Goal: Information Seeking & Learning: Learn about a topic

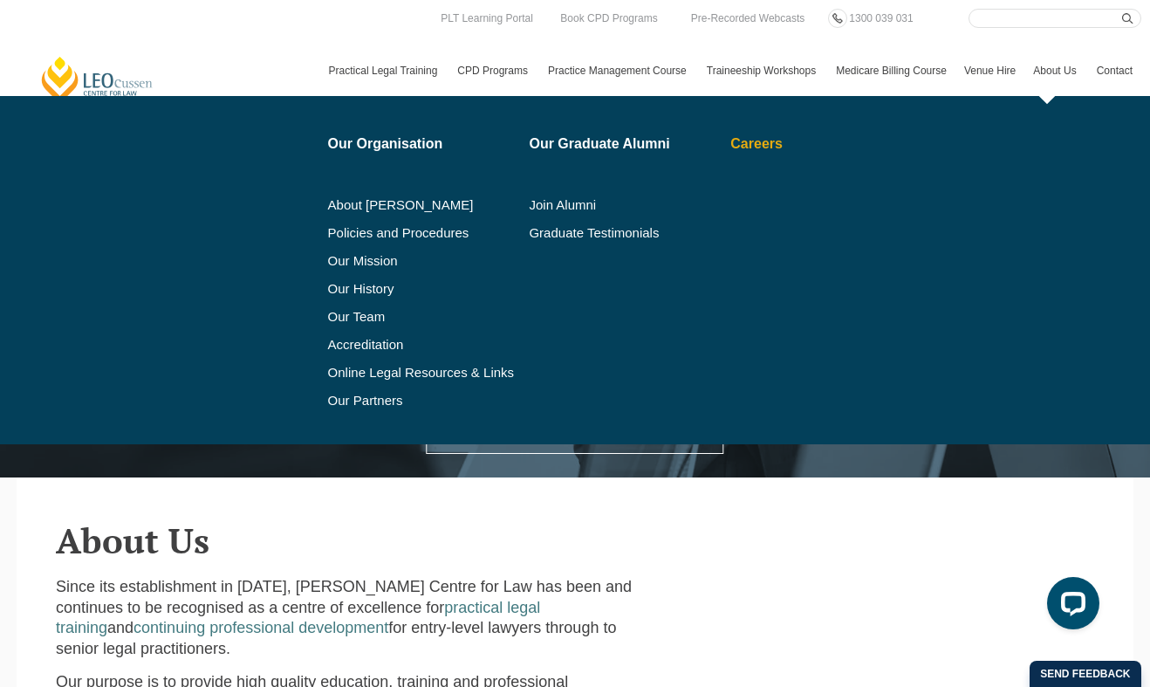
click at [749, 143] on link "Careers" at bounding box center [809, 144] width 158 height 14
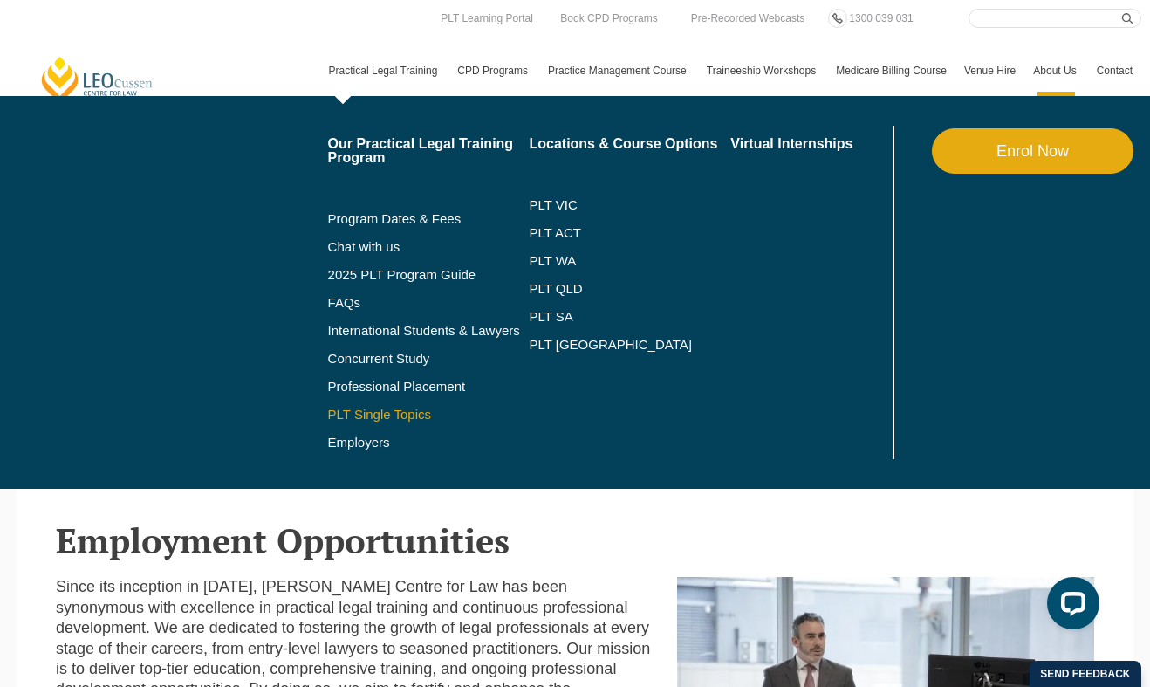
click at [377, 419] on link "PLT Single Topics" at bounding box center [429, 415] width 202 height 14
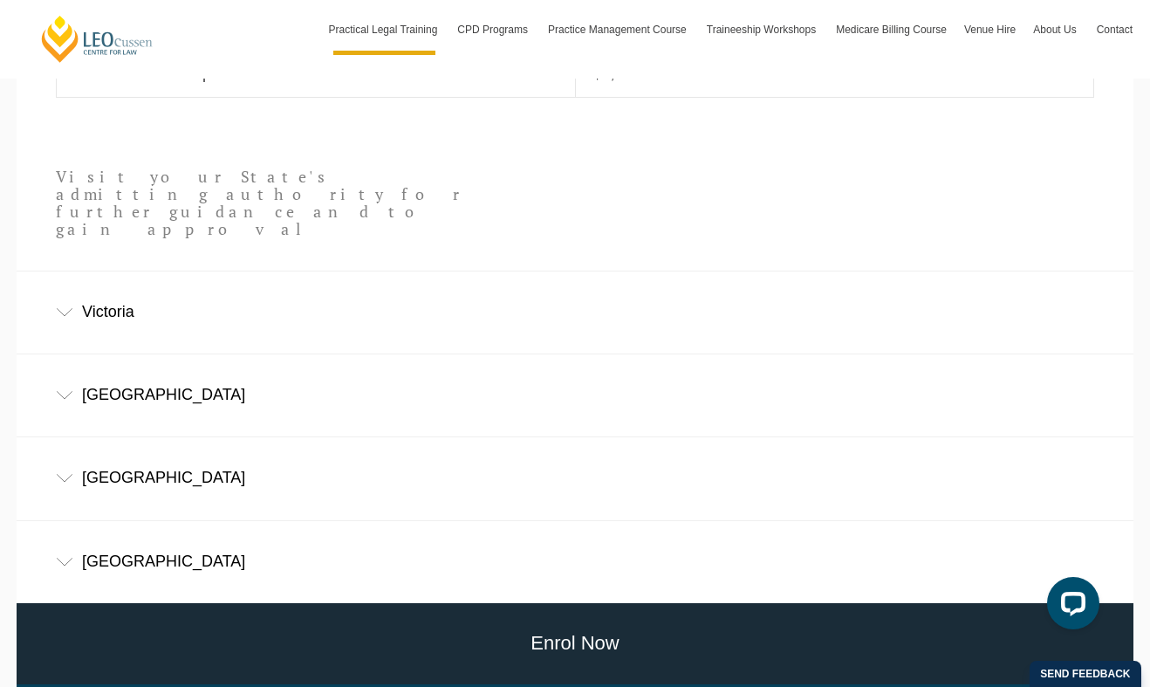
scroll to position [1002, 0]
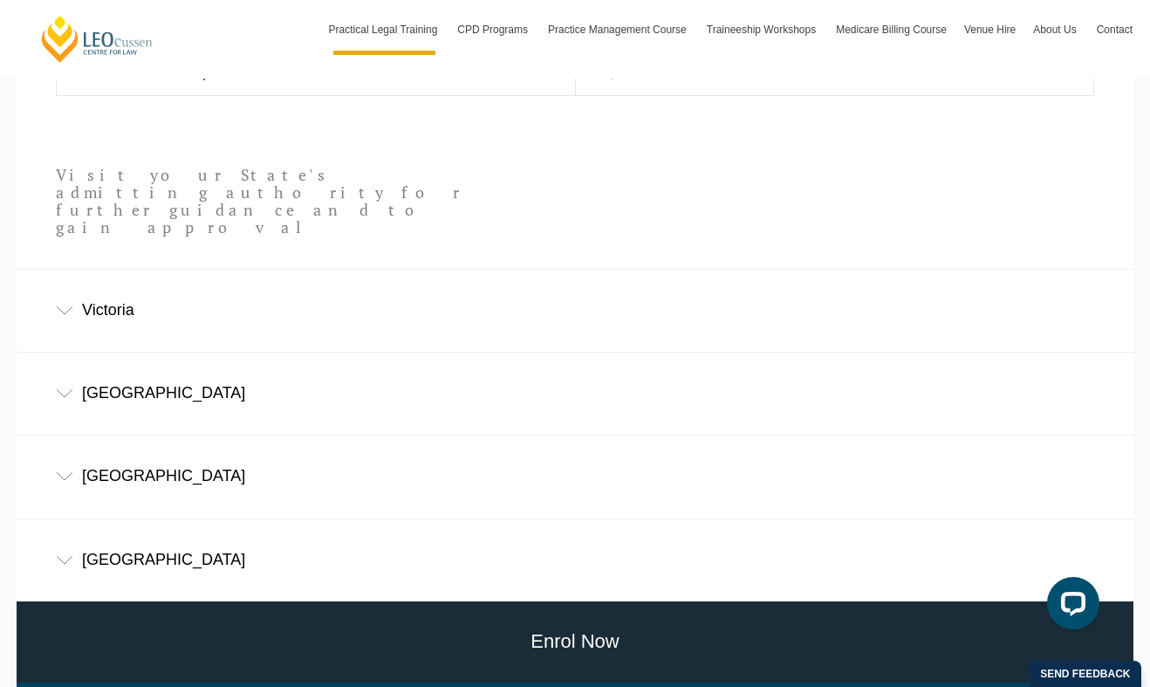
click at [126, 270] on div "Victoria" at bounding box center [575, 310] width 1117 height 81
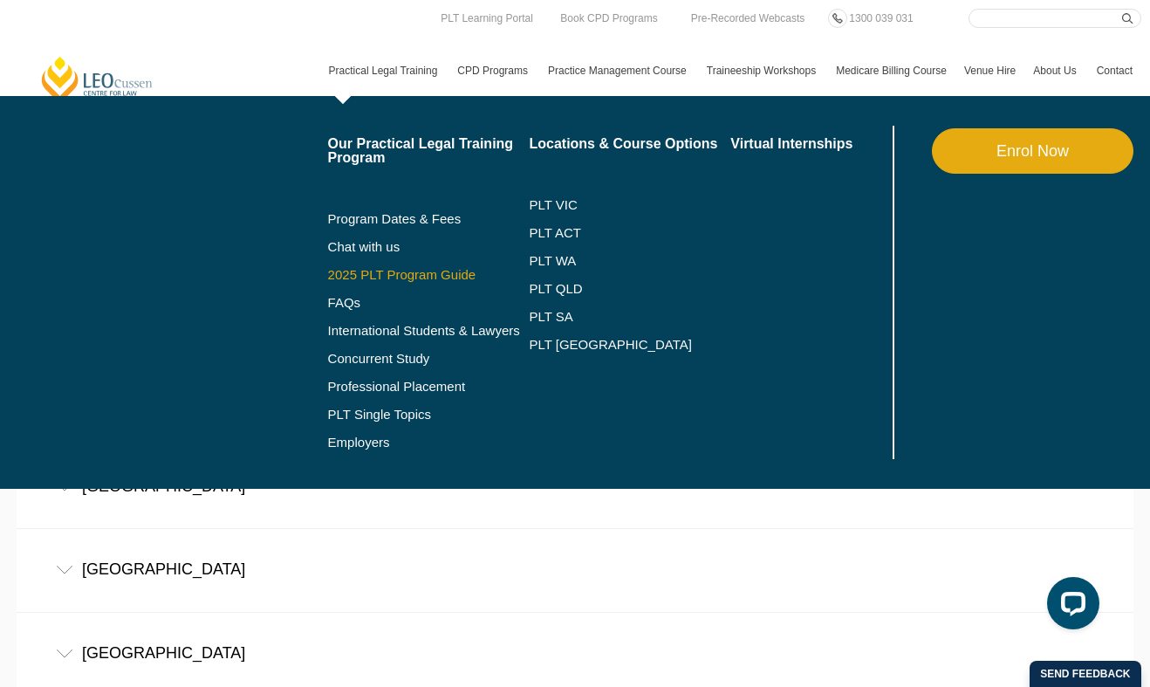
click at [352, 271] on link "2025 PLT Program Guide" at bounding box center [407, 275] width 158 height 14
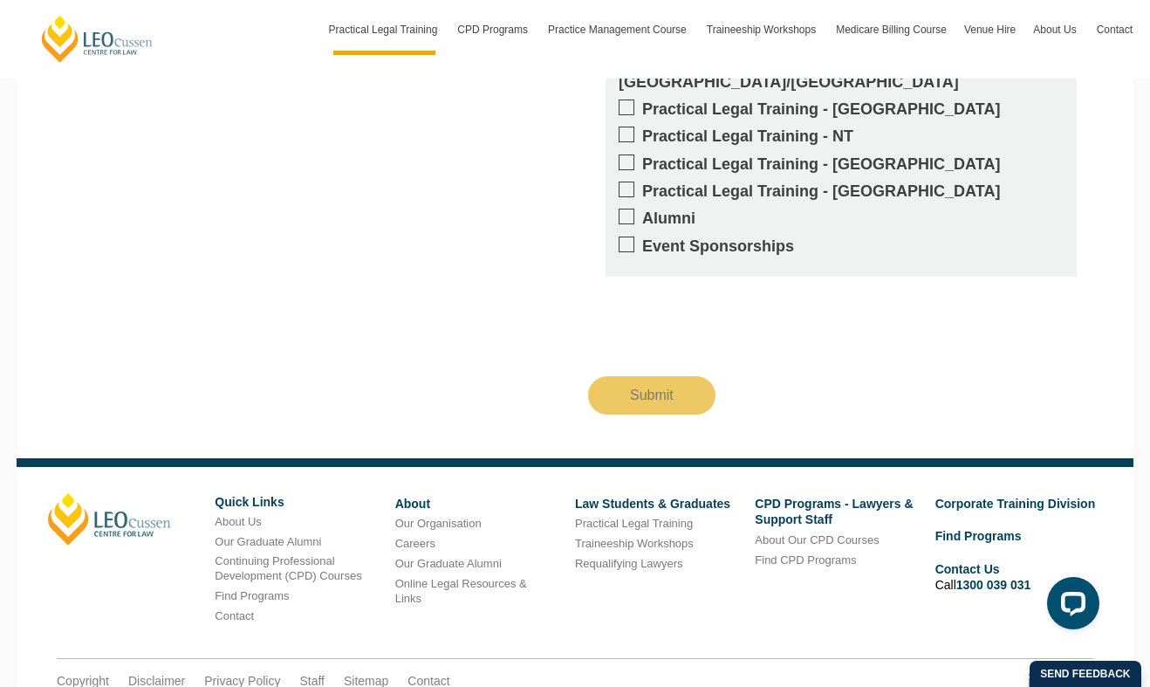
scroll to position [1890, 0]
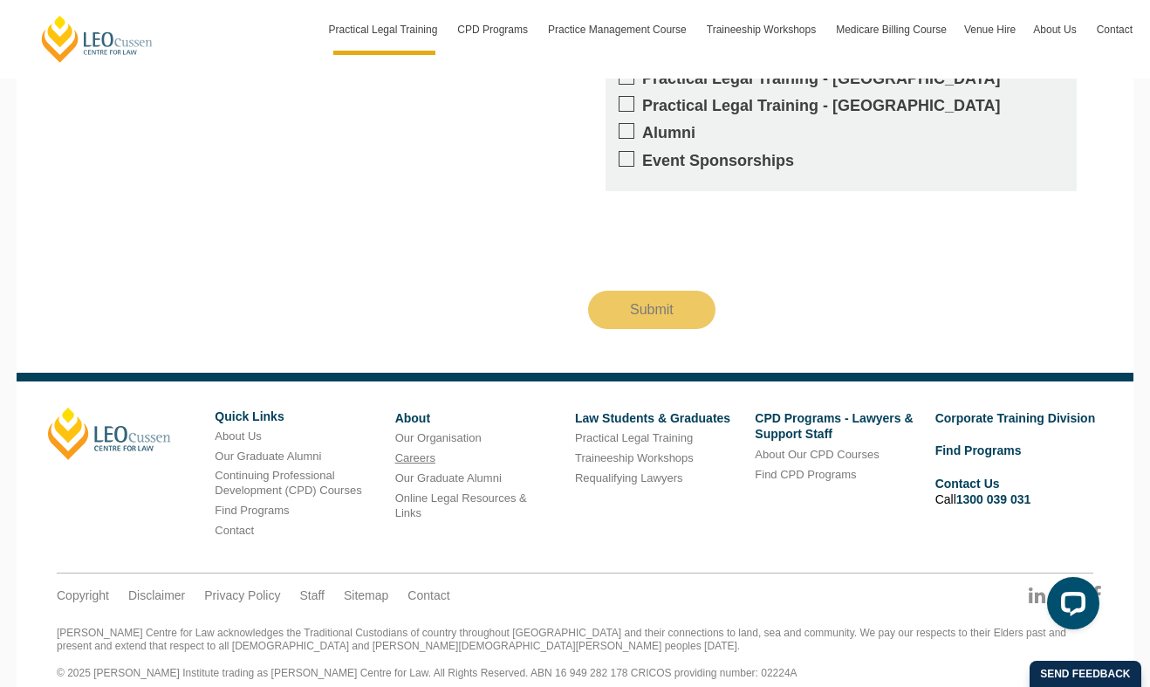
click at [408, 451] on link "Careers" at bounding box center [415, 457] width 40 height 13
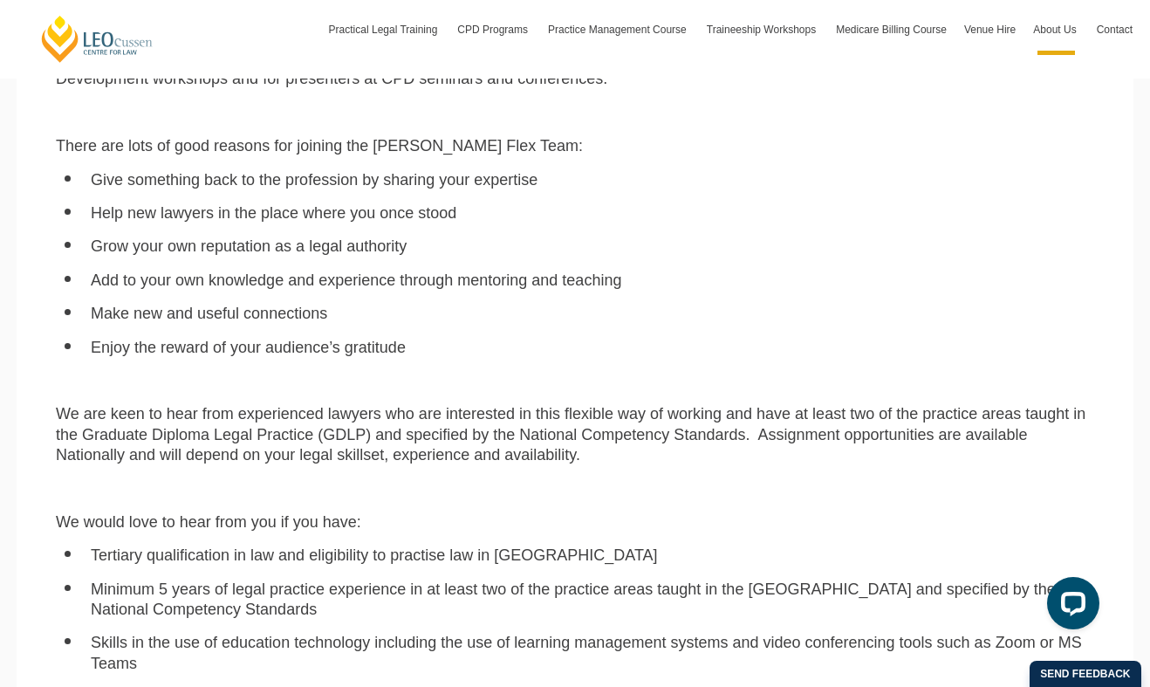
scroll to position [1072, 0]
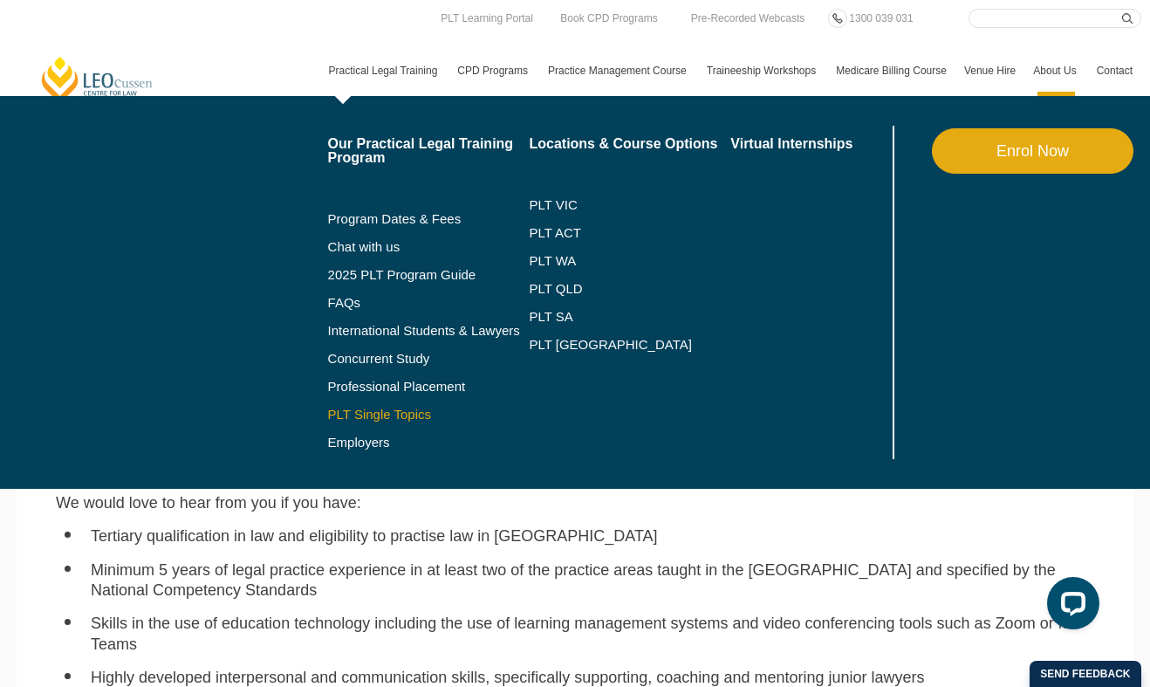
click at [348, 412] on link "PLT Single Topics" at bounding box center [429, 415] width 202 height 14
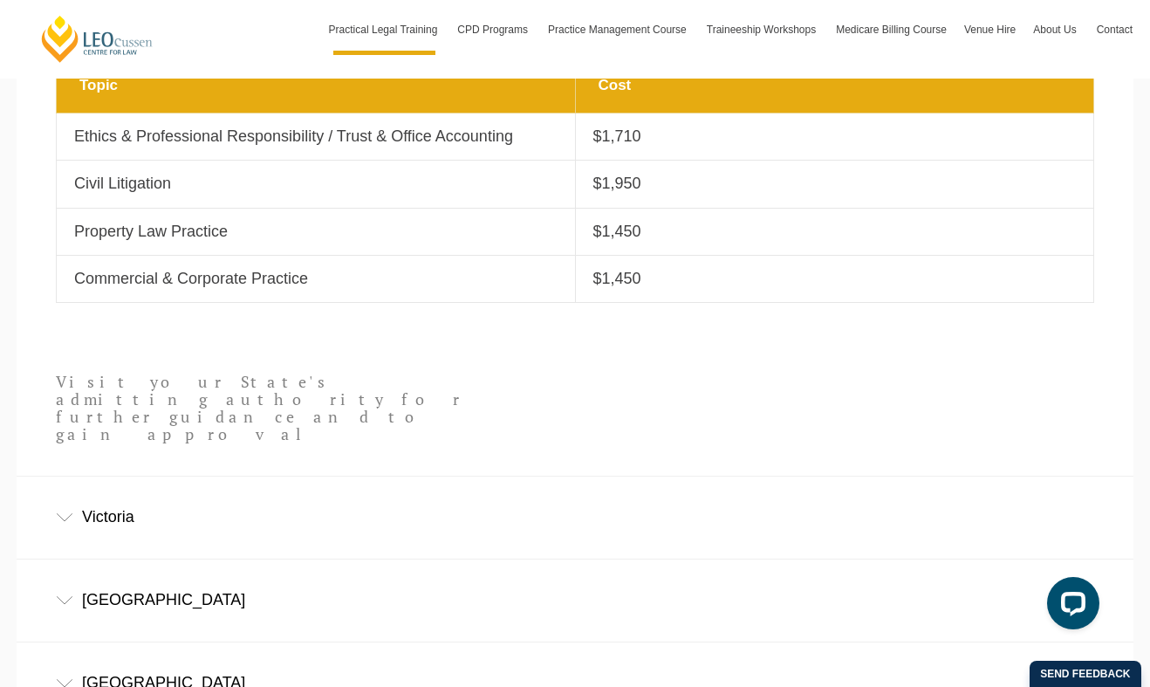
scroll to position [858, 0]
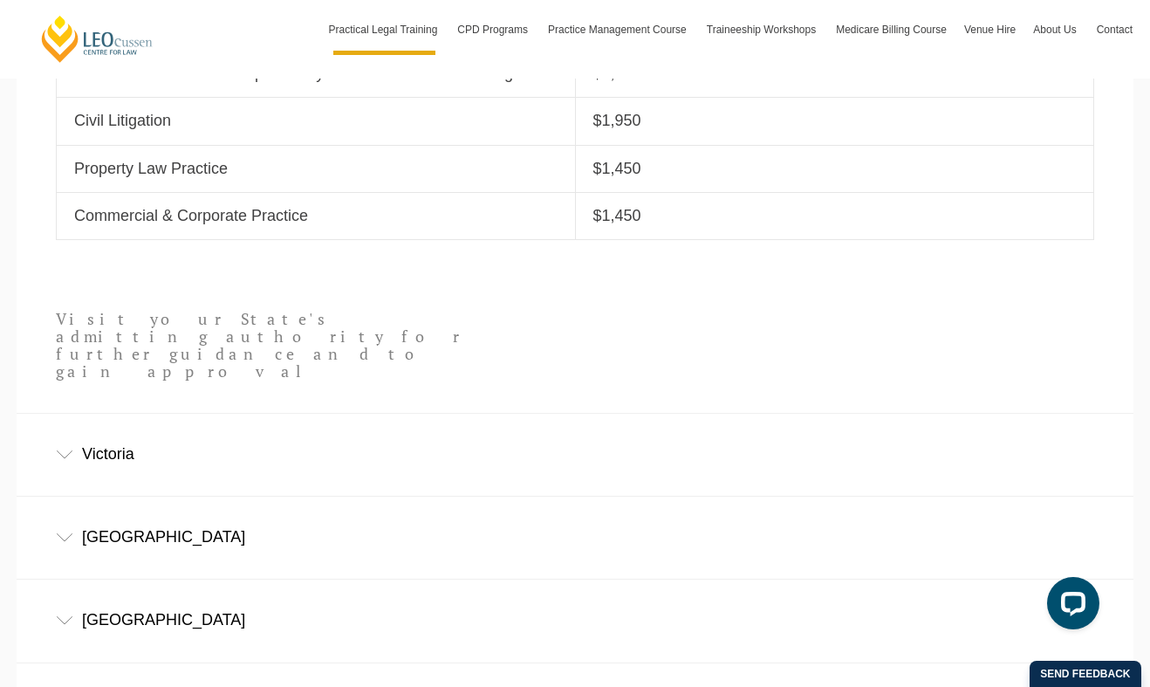
click at [189, 449] on div "Victoria" at bounding box center [575, 454] width 1117 height 81
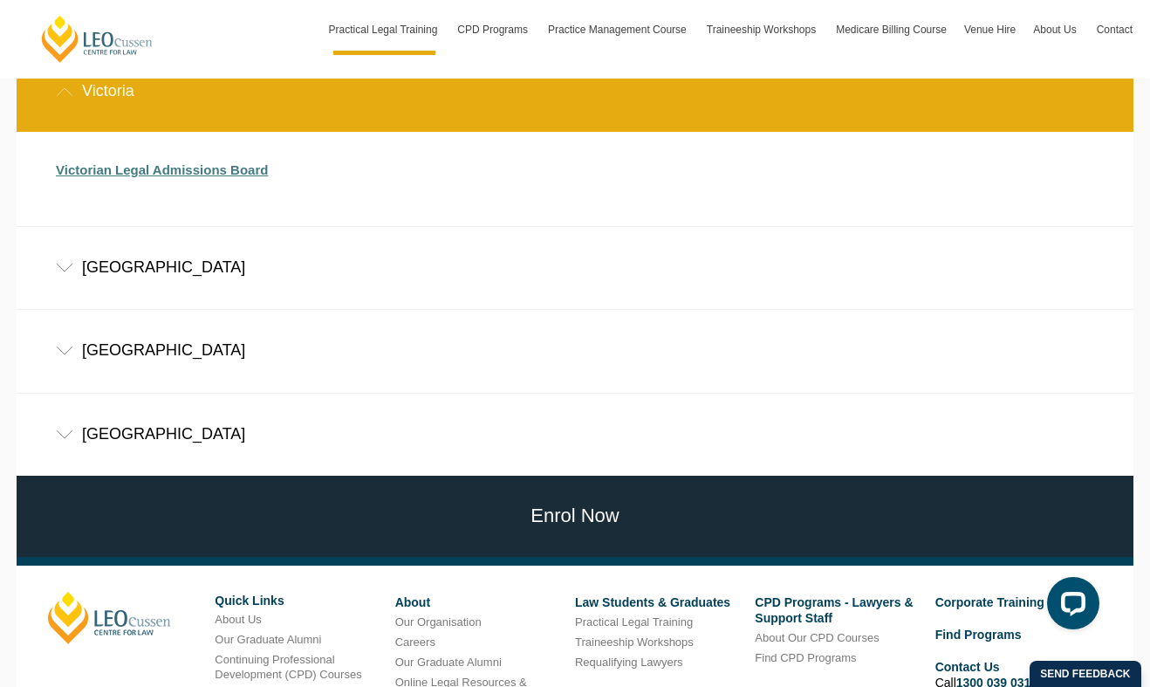
scroll to position [1064, 0]
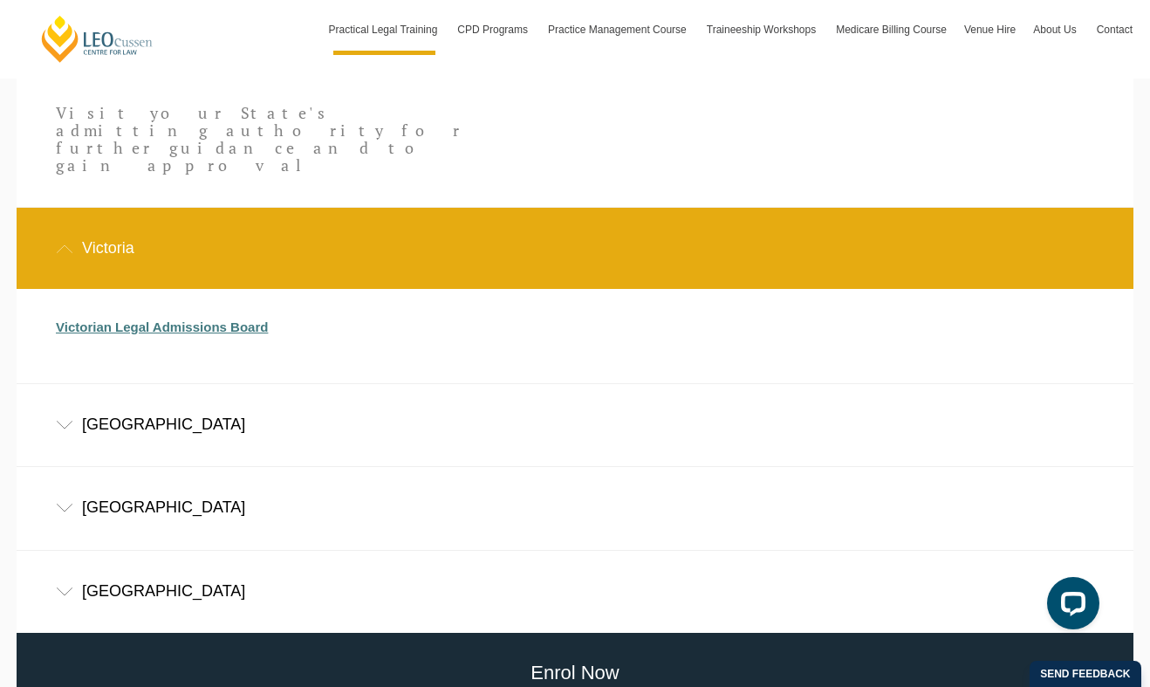
click at [206, 319] on link "Victorian Legal Admissions Board" at bounding box center [162, 326] width 212 height 15
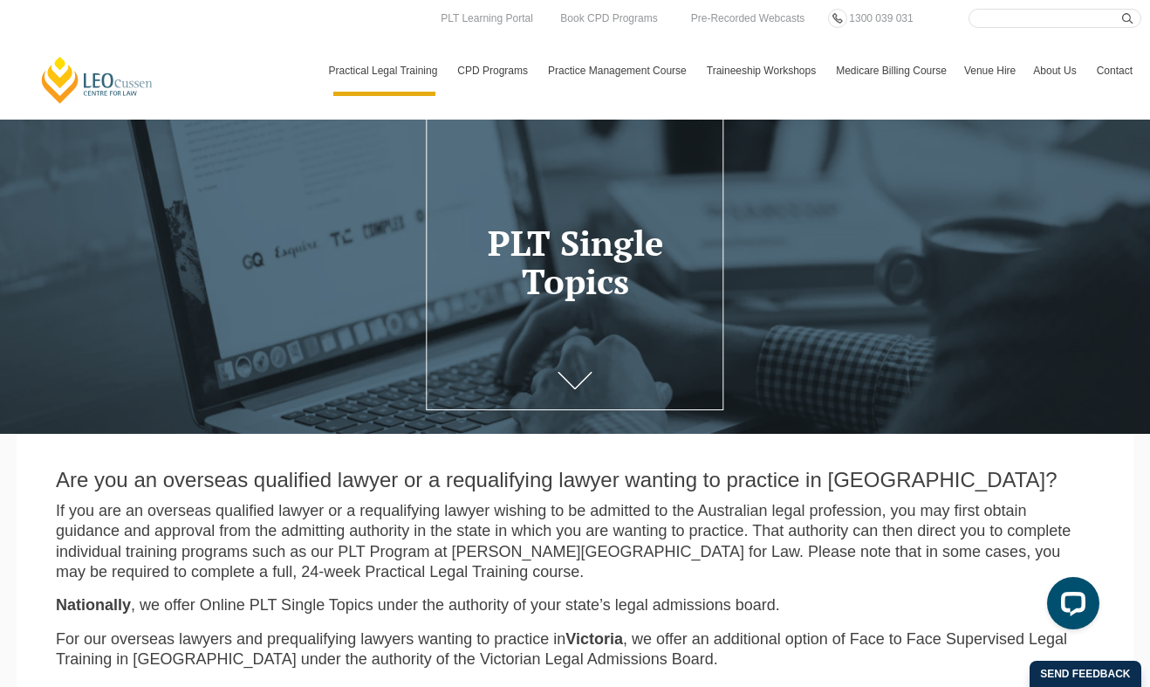
scroll to position [0, 0]
